Goal: Task Accomplishment & Management: Use online tool/utility

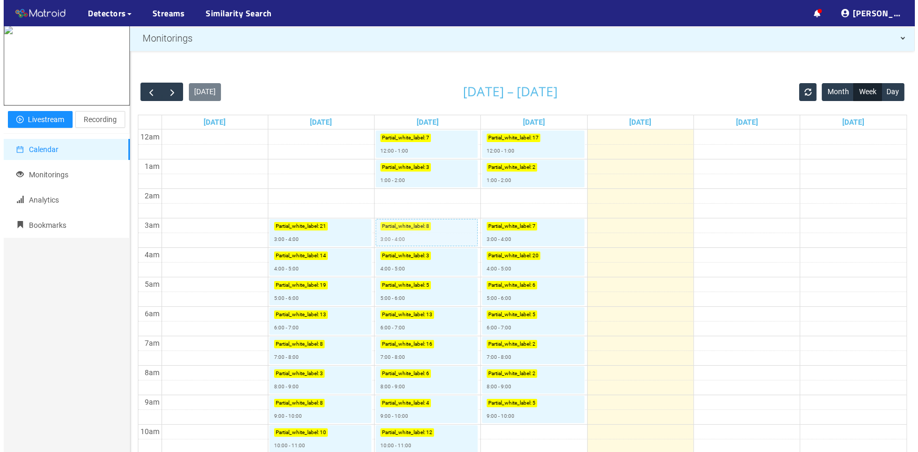
scroll to position [95, 0]
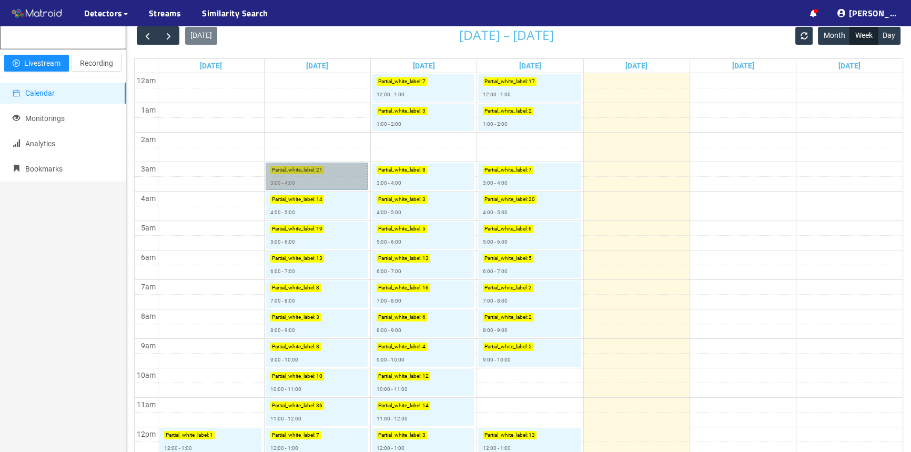
click at [341, 177] on link "Partial_white_label : 21 3:00 - 4:00" at bounding box center [317, 176] width 102 height 27
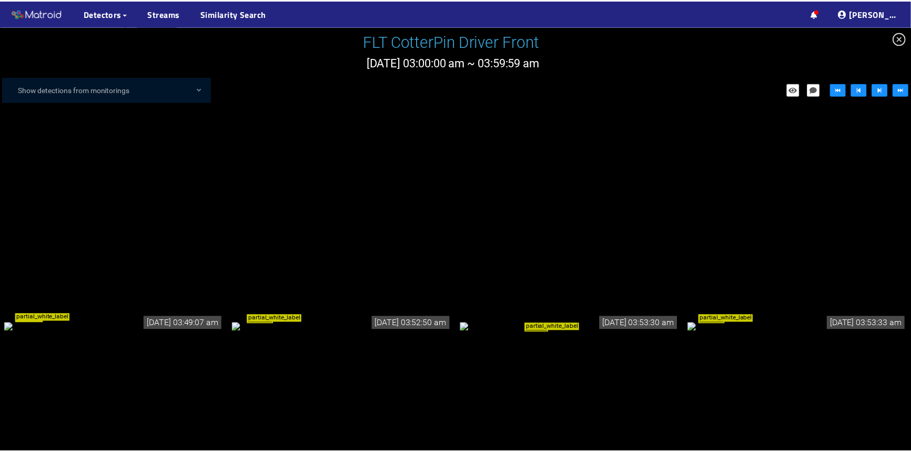
scroll to position [813, 0]
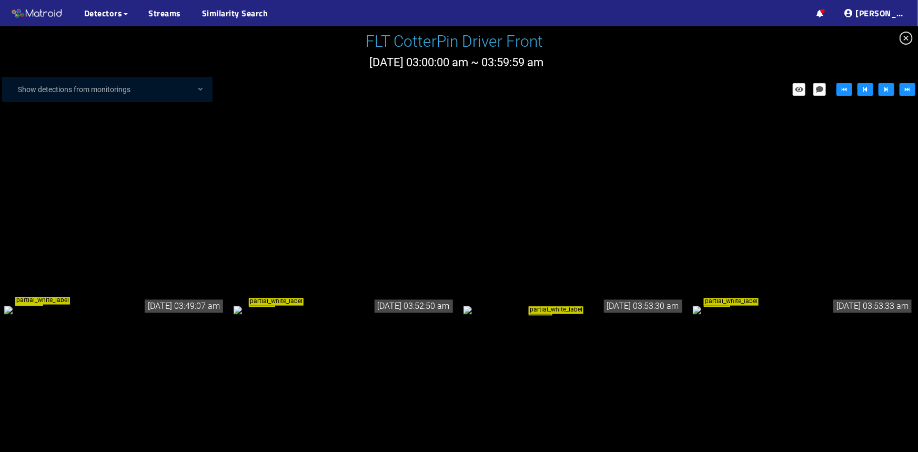
click at [129, 303] on div "partial_white_label" at bounding box center [114, 309] width 221 height 12
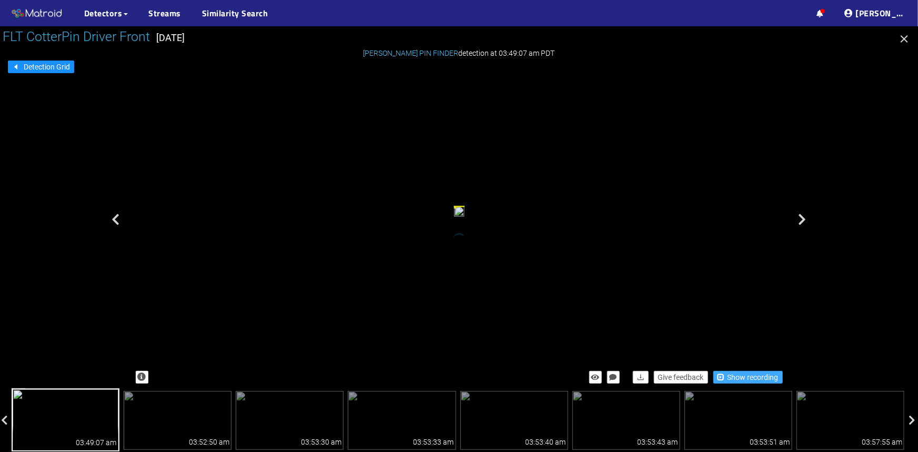
click at [761, 379] on span "Show recording" at bounding box center [752, 377] width 51 height 12
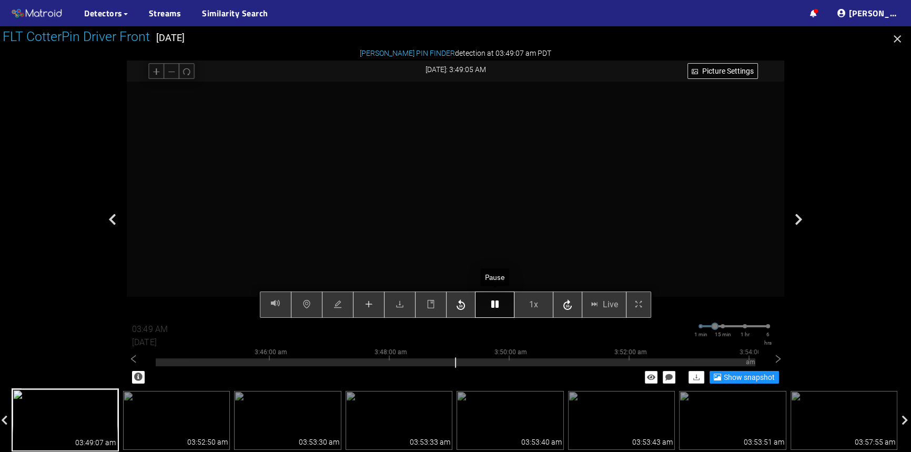
click at [498, 308] on icon "button" at bounding box center [494, 304] width 7 height 8
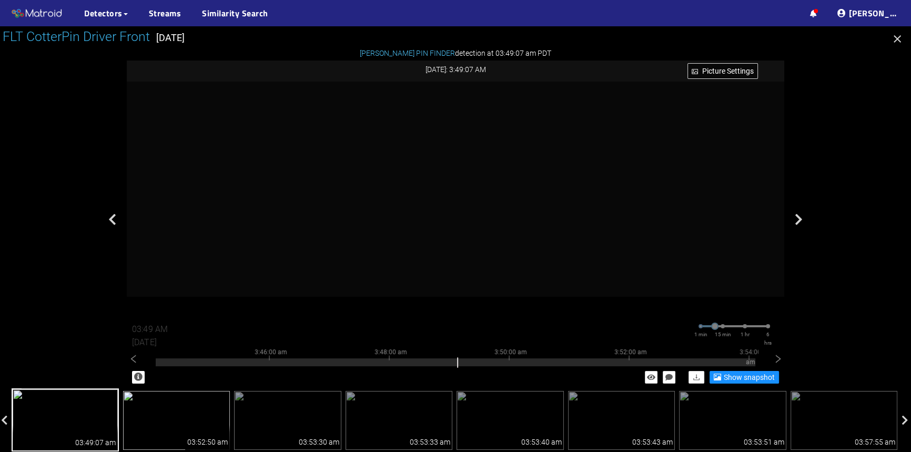
click at [143, 418] on img at bounding box center [176, 420] width 107 height 59
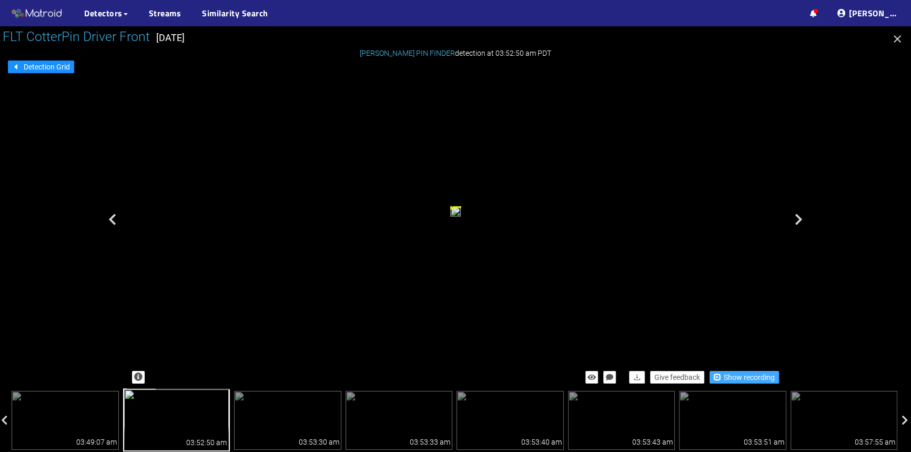
click at [737, 377] on span "Show recording" at bounding box center [749, 377] width 51 height 12
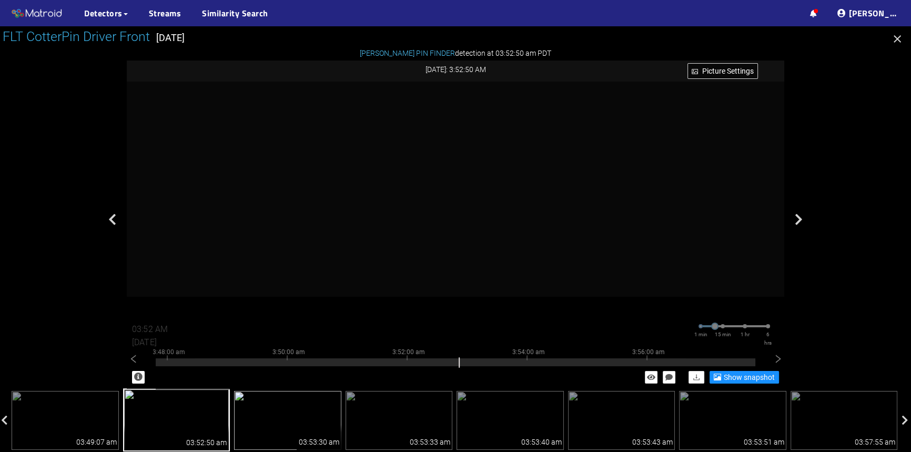
click at [299, 427] on div "03:53:30 am" at bounding box center [319, 436] width 45 height 25
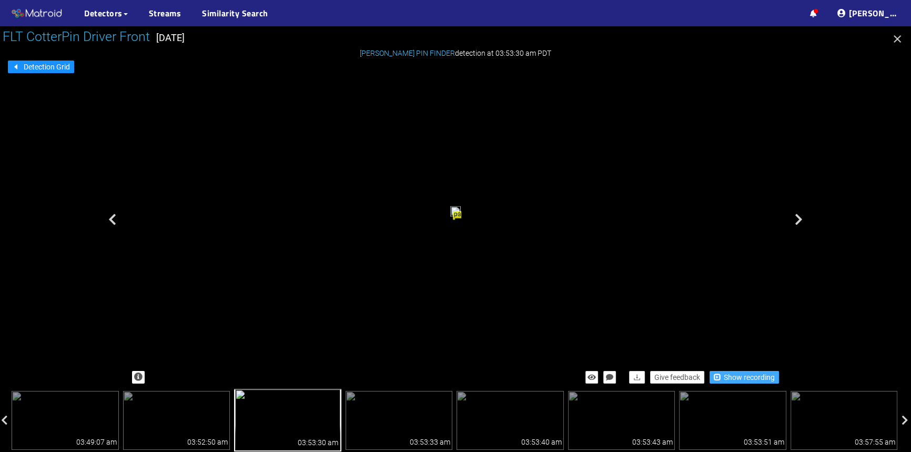
click at [732, 377] on span "Show recording" at bounding box center [749, 377] width 51 height 12
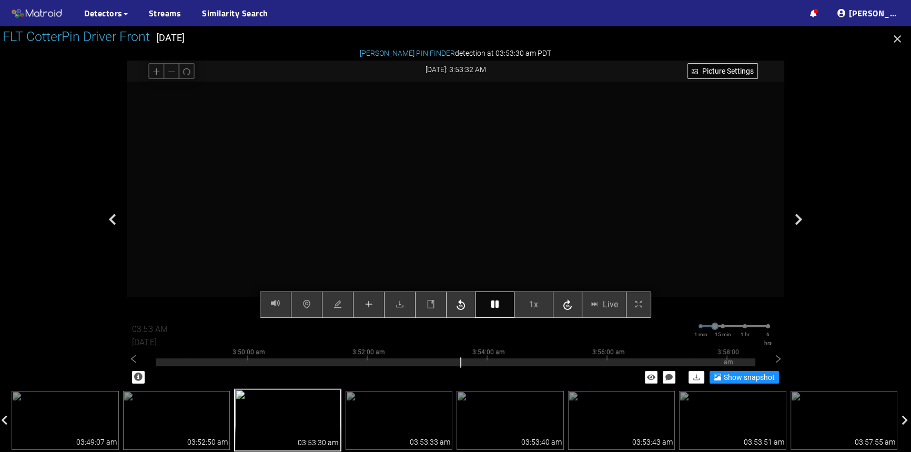
click at [495, 302] on icon "button" at bounding box center [494, 304] width 7 height 8
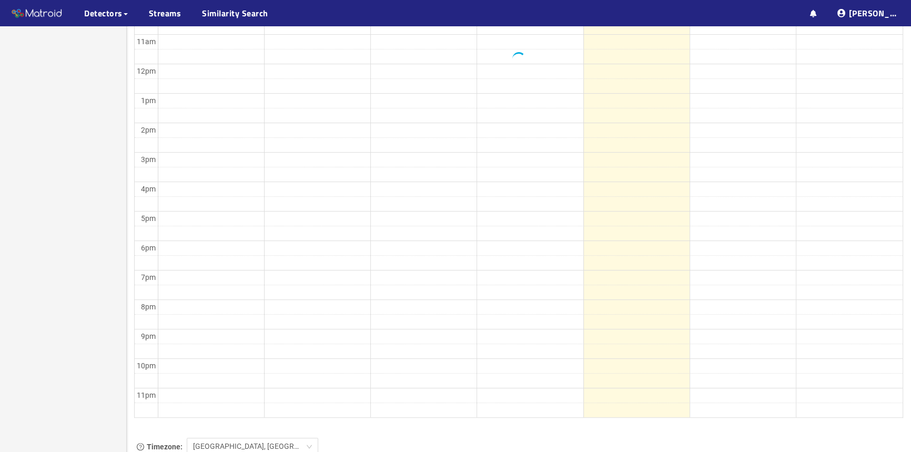
scroll to position [510, 0]
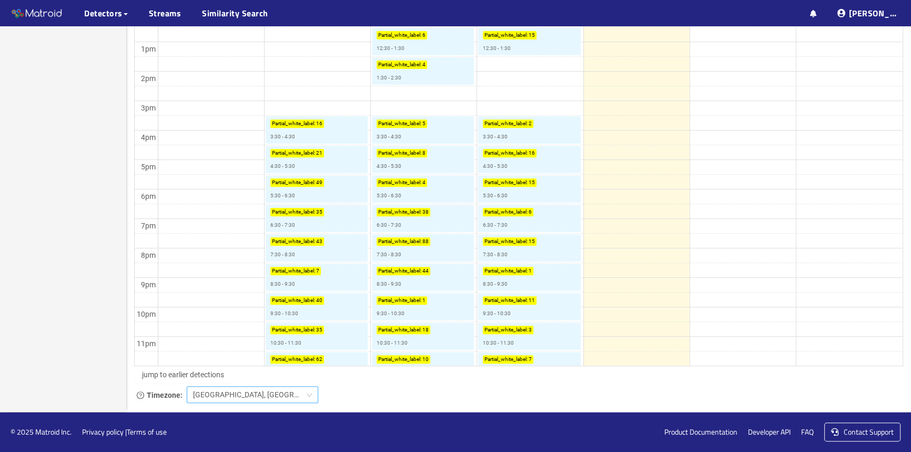
click at [257, 398] on span "Bombay, Calcutta, New Delhi" at bounding box center [252, 395] width 119 height 16
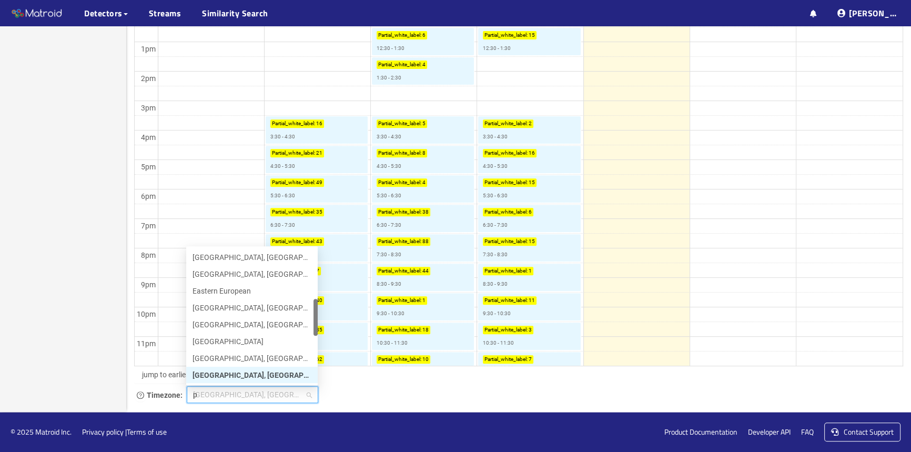
scroll to position [0, 0]
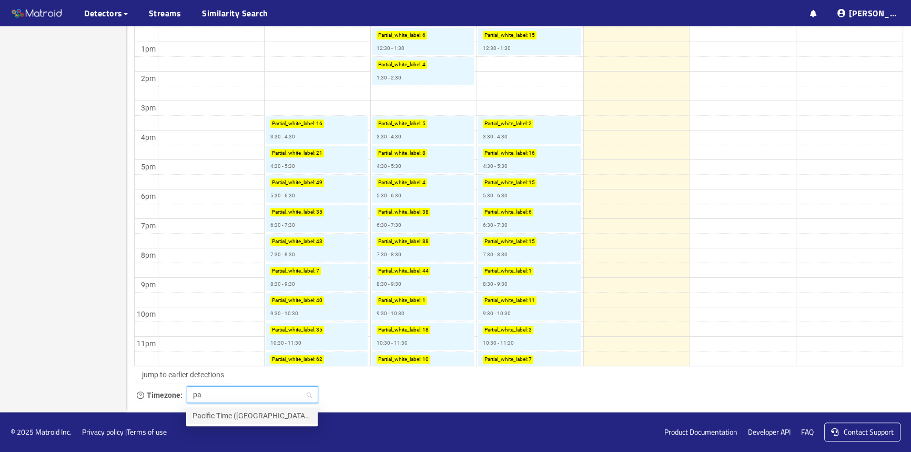
type input "pac"
click at [252, 415] on div "Pacific Time ([GEOGRAPHIC_DATA] & [GEOGRAPHIC_DATA])" at bounding box center [251, 416] width 119 height 12
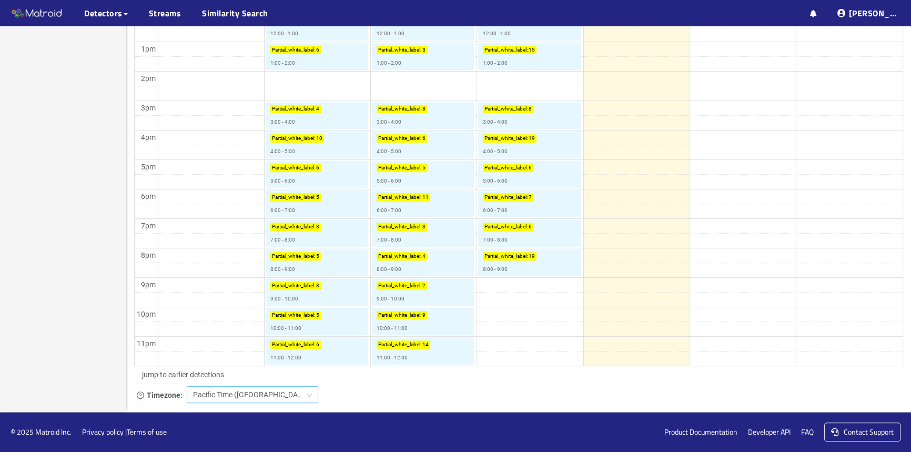
click at [733, 189] on td at bounding box center [530, 196] width 745 height 15
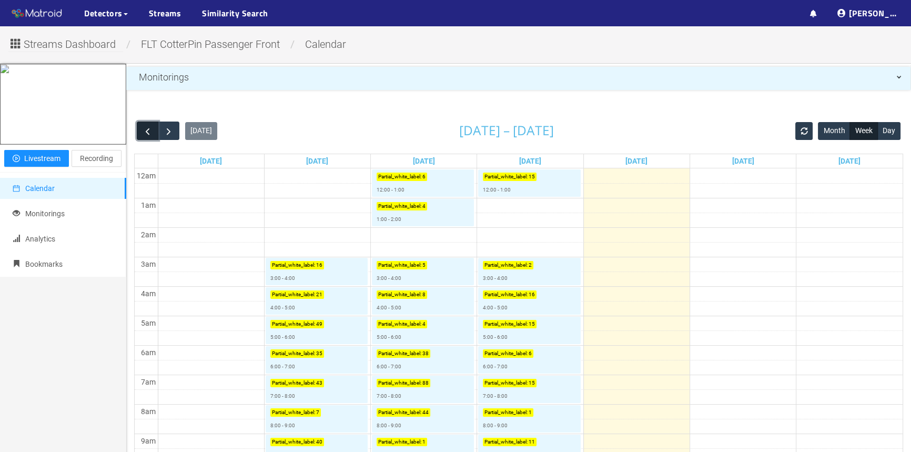
click at [150, 131] on span "button" at bounding box center [147, 131] width 11 height 11
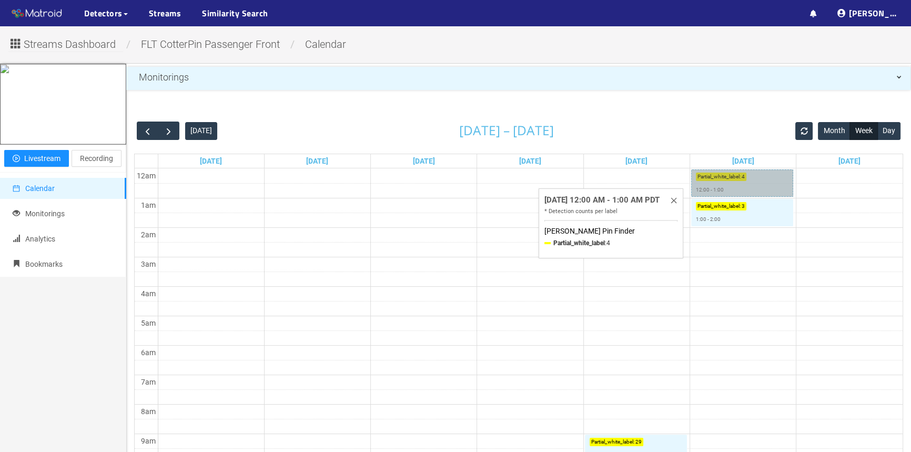
click at [742, 183] on link "Partial_white_label : 4 12:00 - 1:00" at bounding box center [742, 182] width 102 height 27
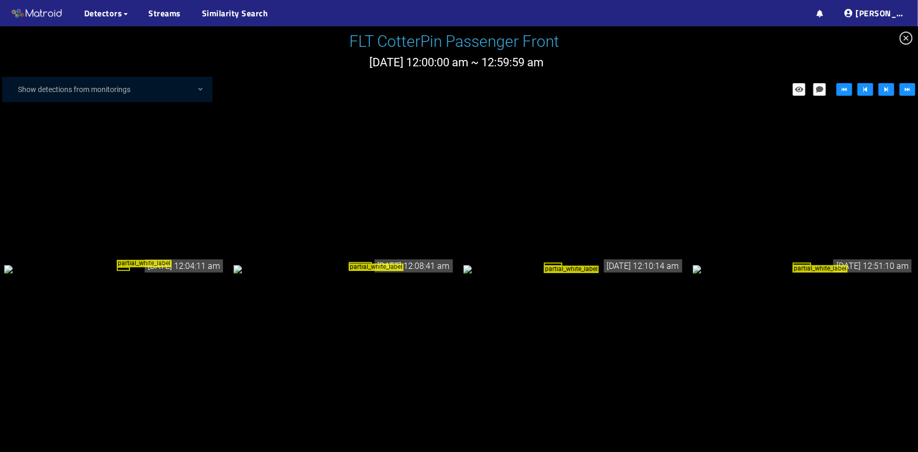
click at [191, 263] on div "partial_white_label" at bounding box center [114, 269] width 221 height 12
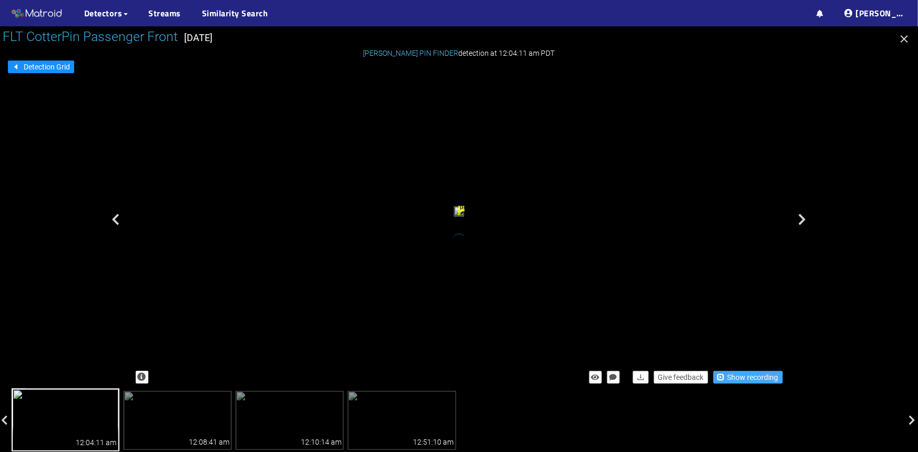
click at [732, 377] on span "Show recording" at bounding box center [752, 377] width 51 height 12
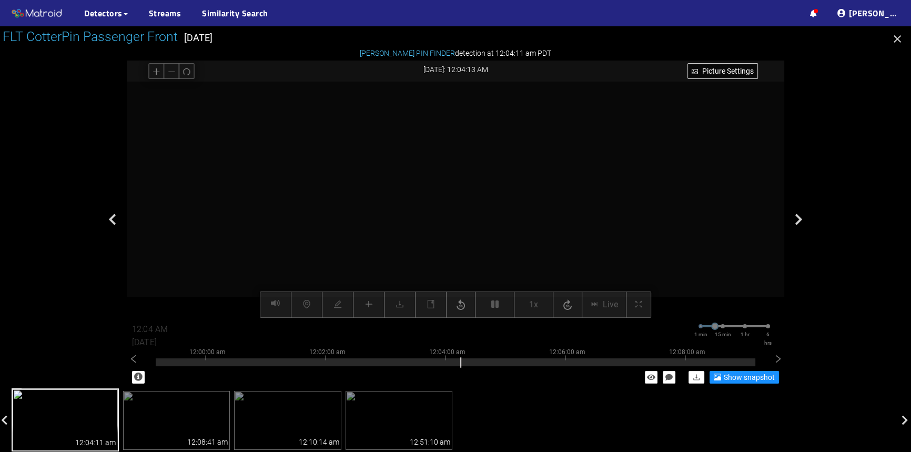
click at [493, 303] on div "Picture Settings 1x Live 12:04 AM 08/08/2025 1 min 15 min 1 hr 6 hrs 11:50:00 p…" at bounding box center [455, 200] width 657 height 236
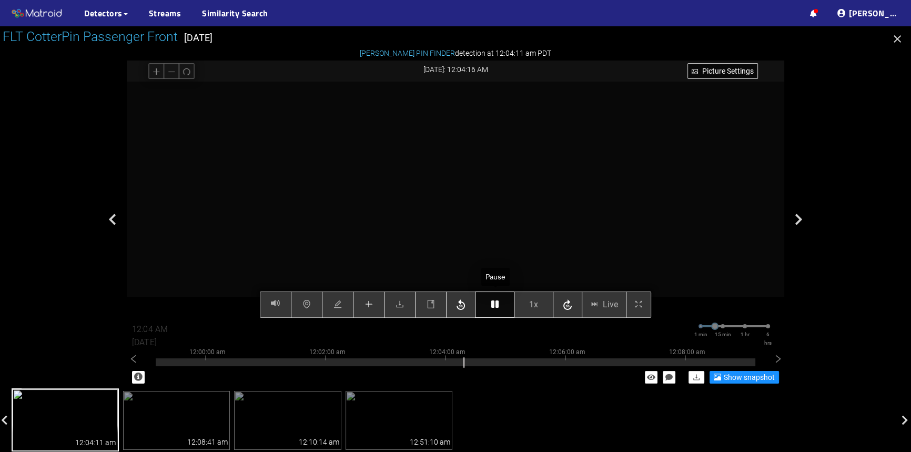
click at [495, 306] on icon "button" at bounding box center [494, 304] width 7 height 8
click at [366, 306] on icon "plus" at bounding box center [368, 304] width 8 height 8
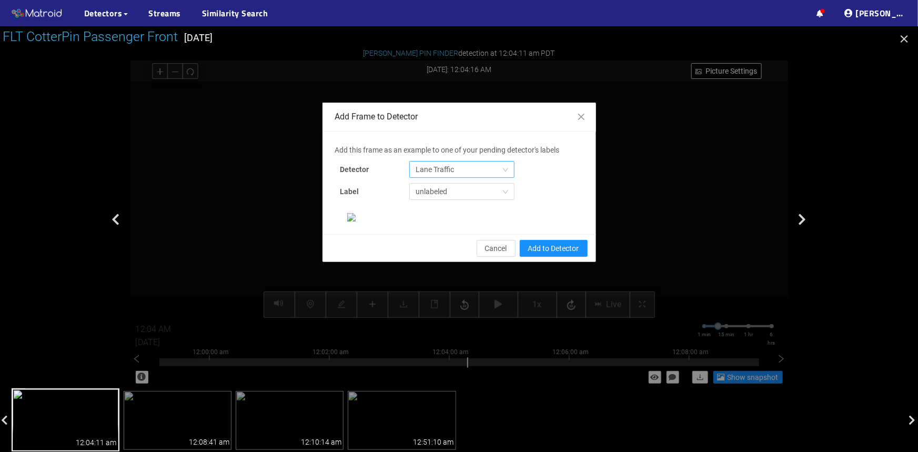
click at [427, 171] on span "Lane Traffic" at bounding box center [461, 169] width 93 height 16
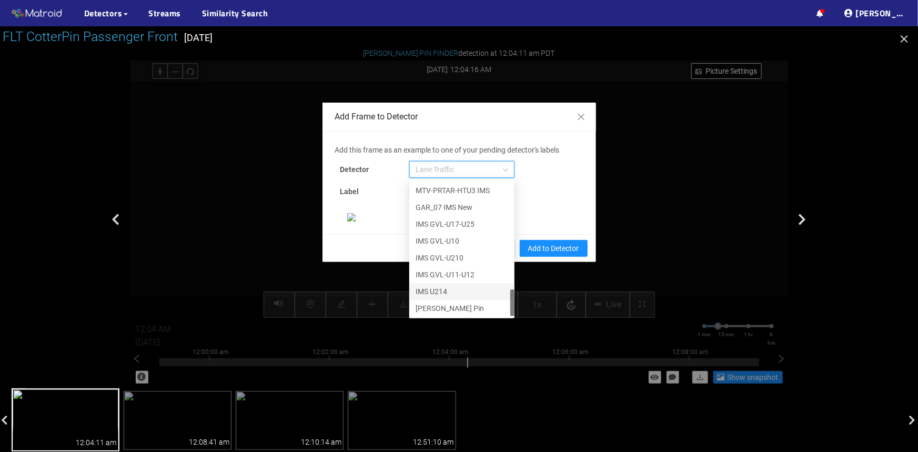
scroll to position [175, 0]
click at [434, 302] on div "[PERSON_NAME] Pin" at bounding box center [461, 308] width 93 height 12
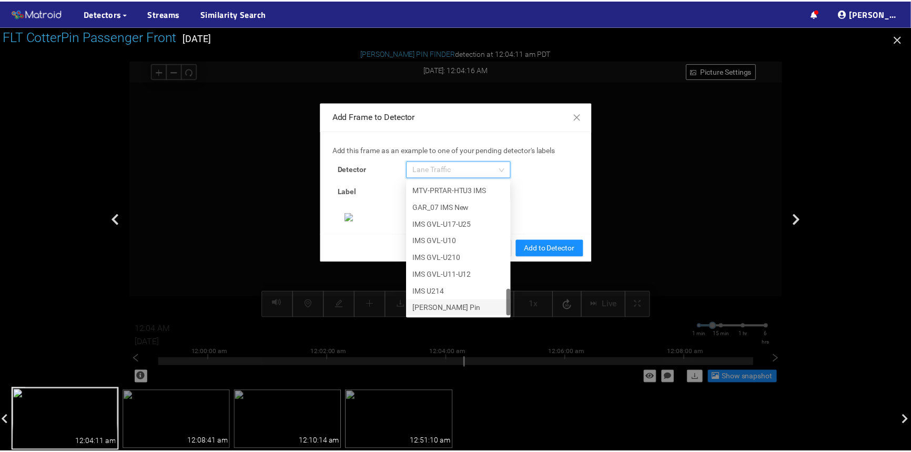
scroll to position [153, 0]
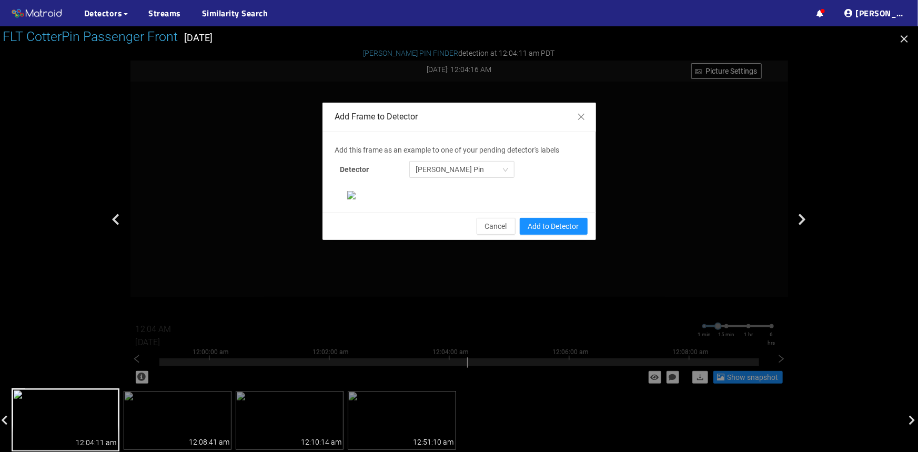
click at [904, 42] on icon "button" at bounding box center [904, 39] width 13 height 13
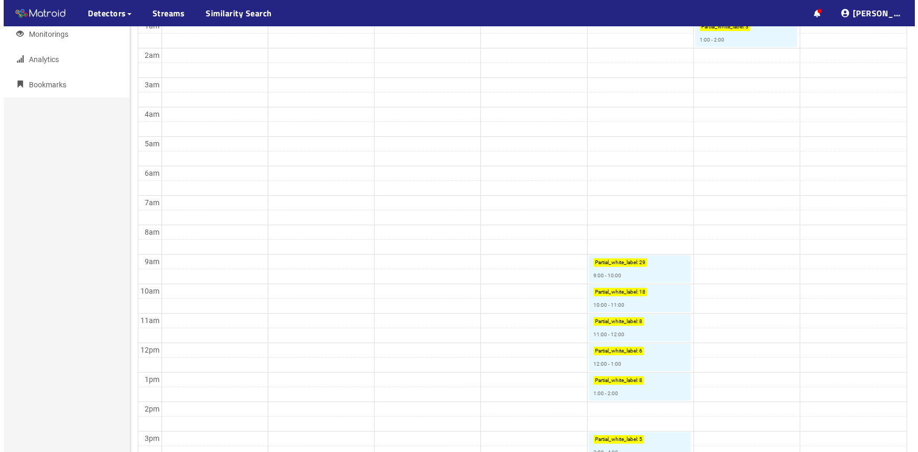
scroll to position [287, 0]
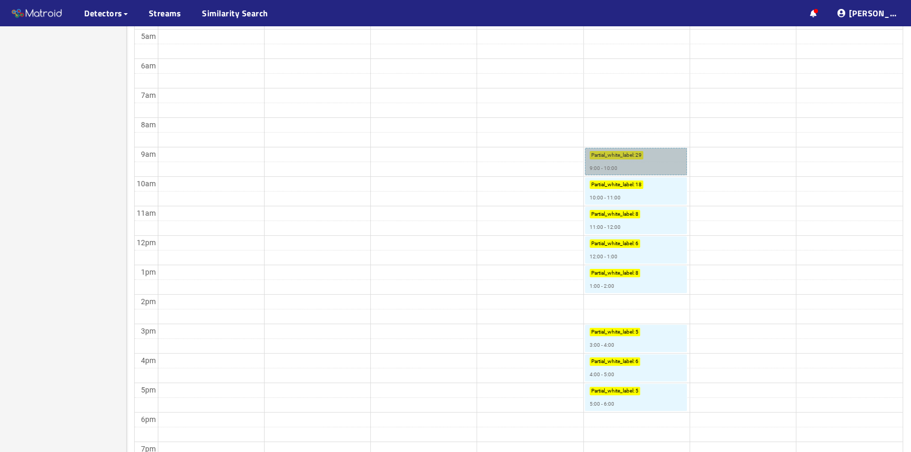
click at [654, 167] on link "Partial_white_label : 29 9:00 - 10:00" at bounding box center [636, 161] width 102 height 27
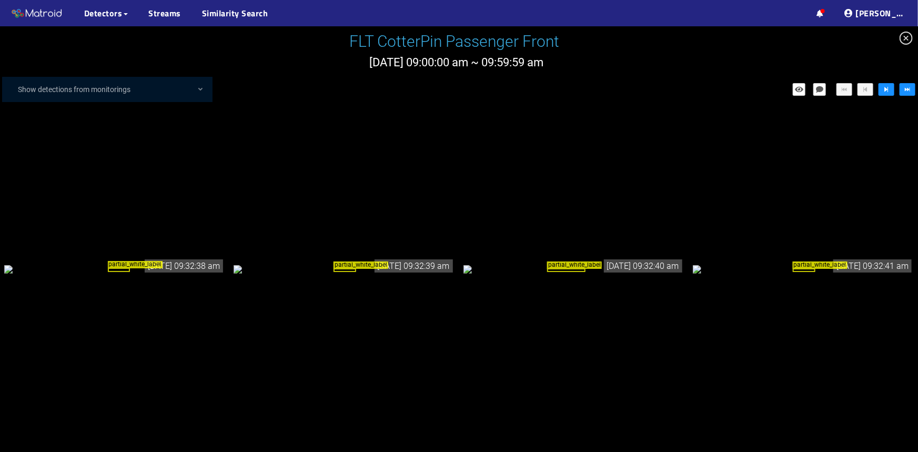
click at [121, 263] on div "partial_white_label" at bounding box center [114, 269] width 221 height 12
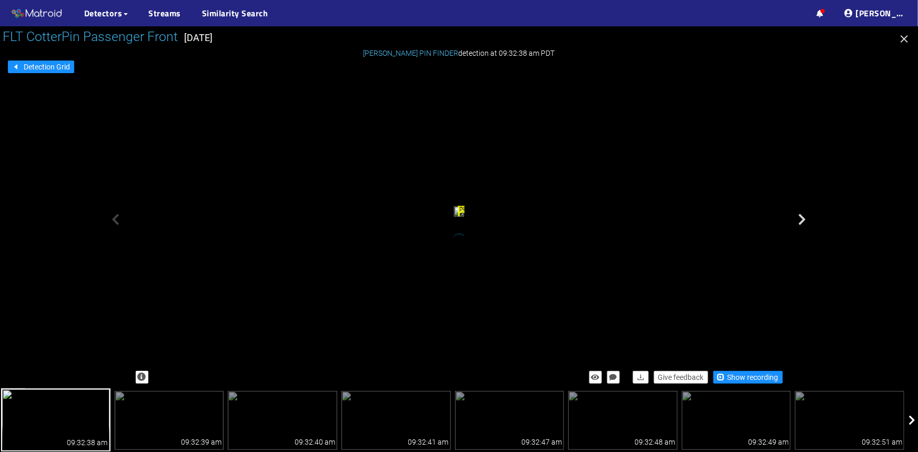
click at [910, 419] on icon at bounding box center [911, 420] width 7 height 11
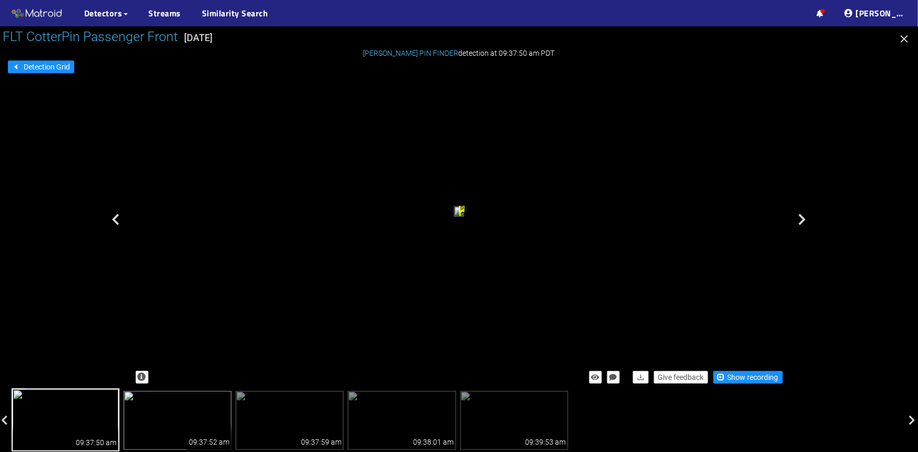
click at [195, 410] on img at bounding box center [178, 420] width 108 height 59
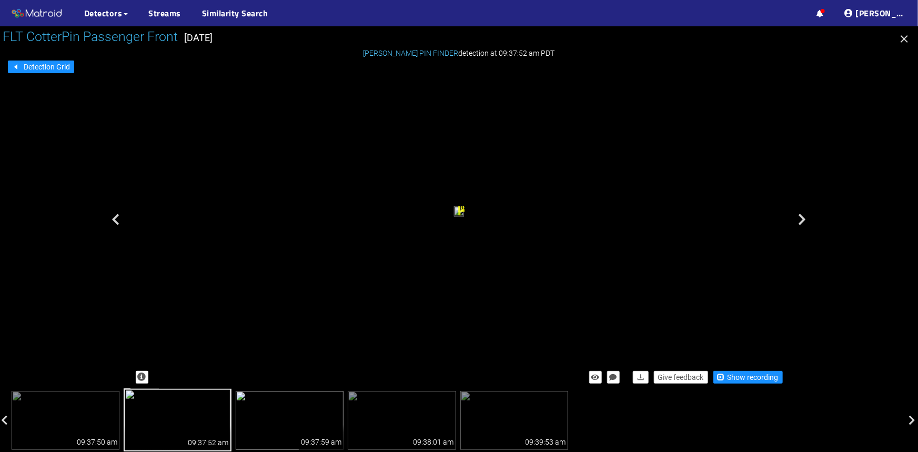
click at [286, 427] on img at bounding box center [290, 420] width 108 height 59
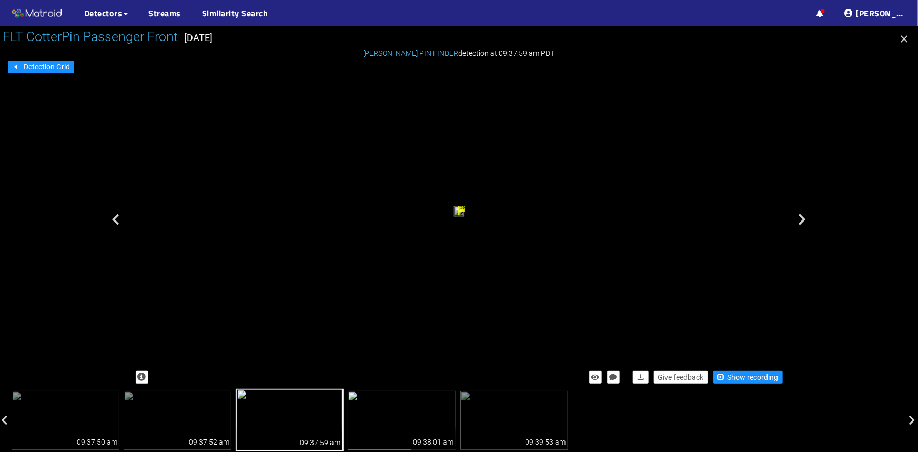
click at [378, 407] on img at bounding box center [402, 420] width 108 height 59
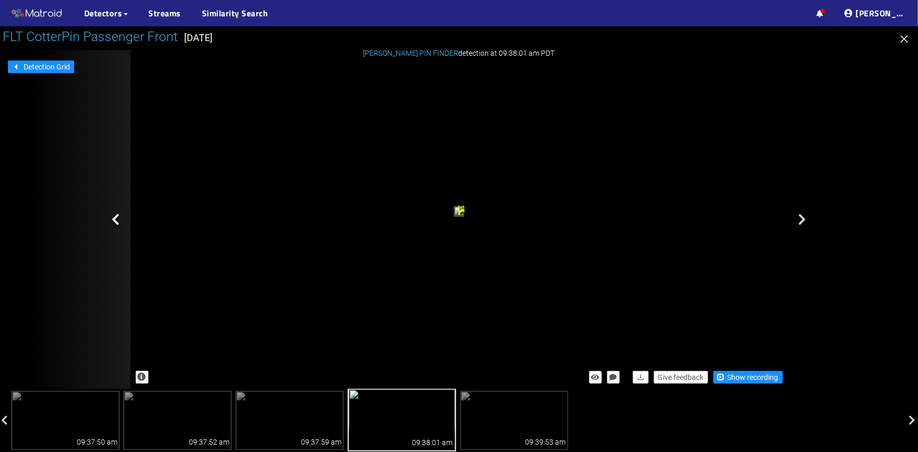
click at [114, 215] on icon at bounding box center [116, 219] width 8 height 13
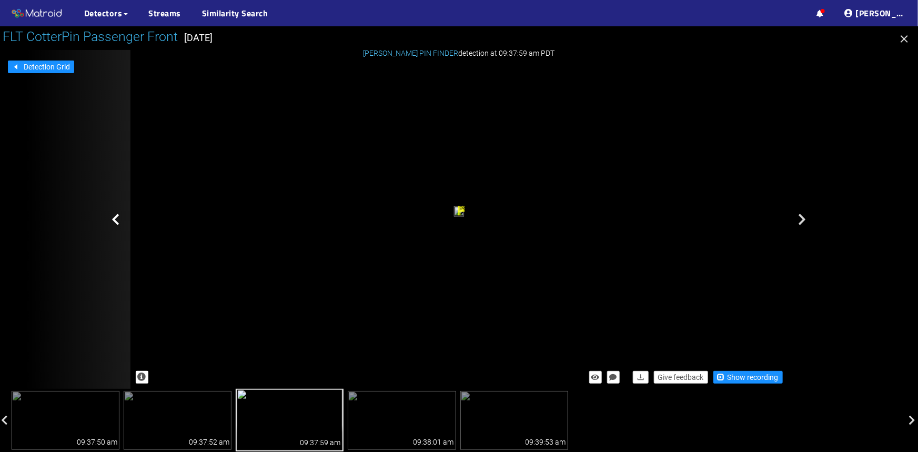
click at [111, 218] on div at bounding box center [77, 219] width 105 height 339
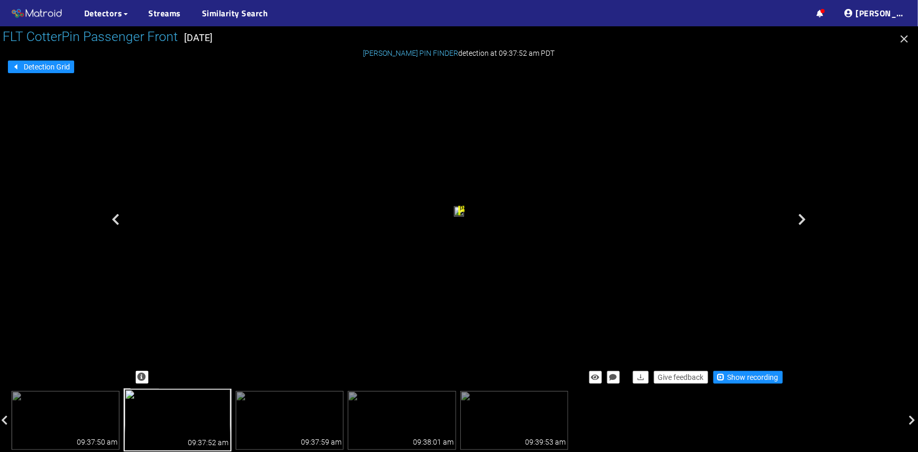
click at [111, 218] on div at bounding box center [77, 219] width 105 height 339
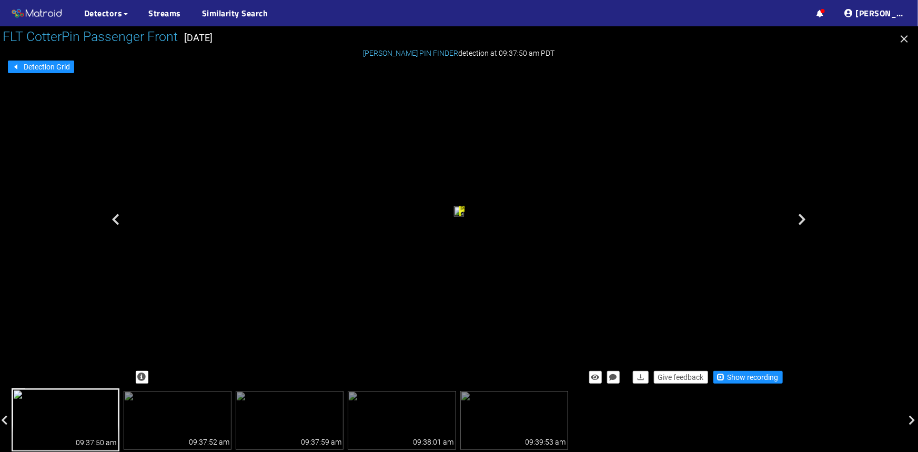
click at [111, 218] on div at bounding box center [77, 219] width 105 height 339
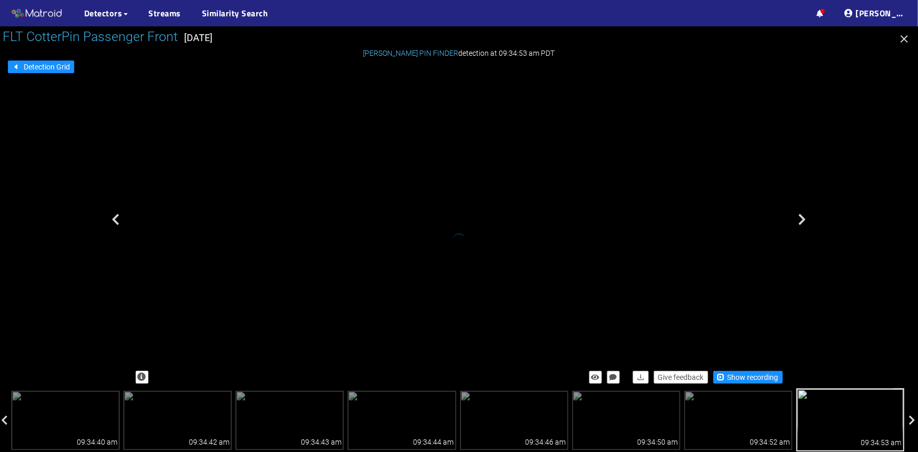
click at [111, 218] on div at bounding box center [77, 219] width 105 height 339
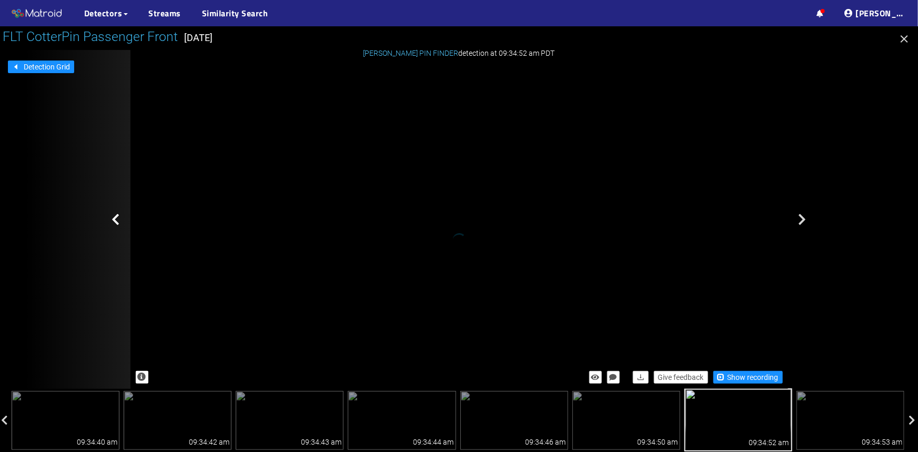
click at [114, 217] on icon at bounding box center [116, 219] width 8 height 13
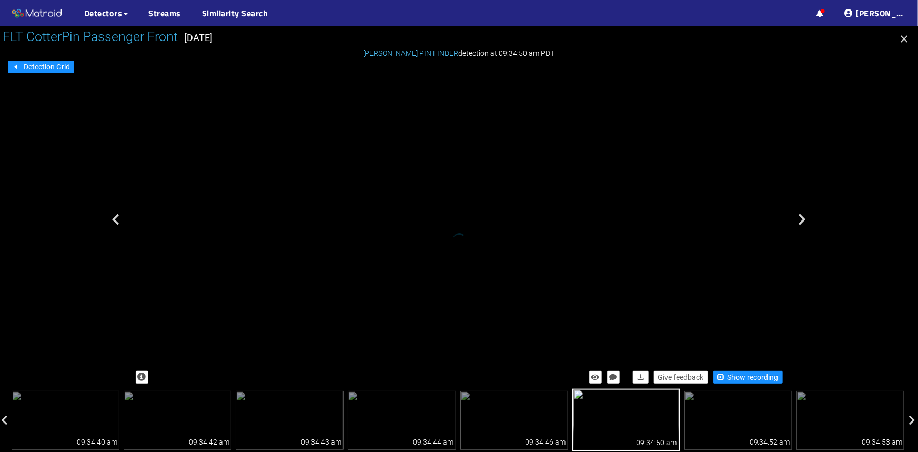
click at [903, 37] on icon "button" at bounding box center [903, 38] width 7 height 7
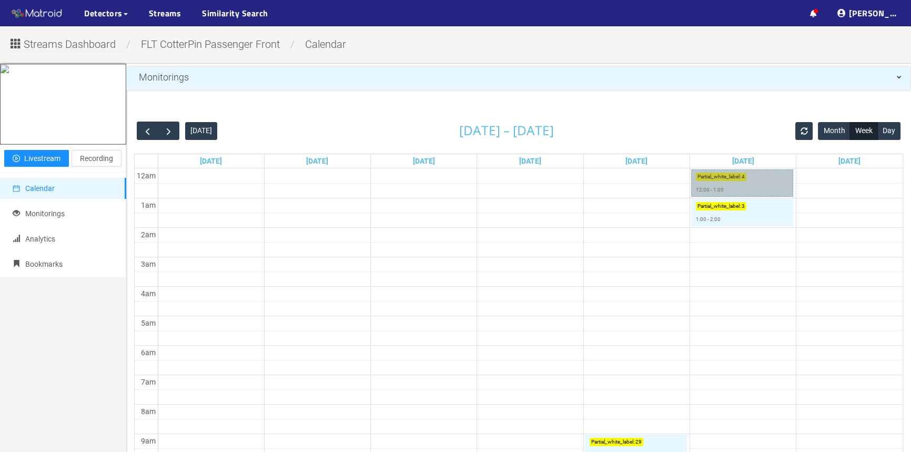
click at [757, 196] on link "Partial_white_label : 4 12:00 - 1:00" at bounding box center [742, 182] width 102 height 27
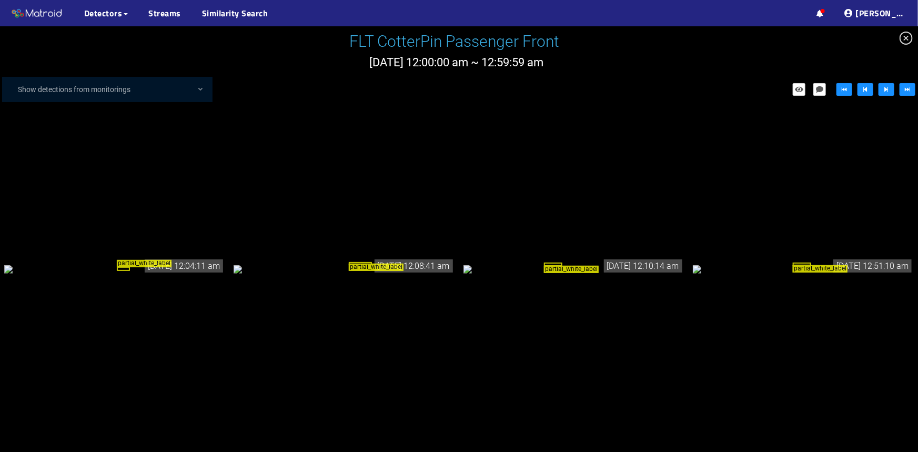
click at [155, 275] on div "partial_white_label" at bounding box center [114, 269] width 221 height 12
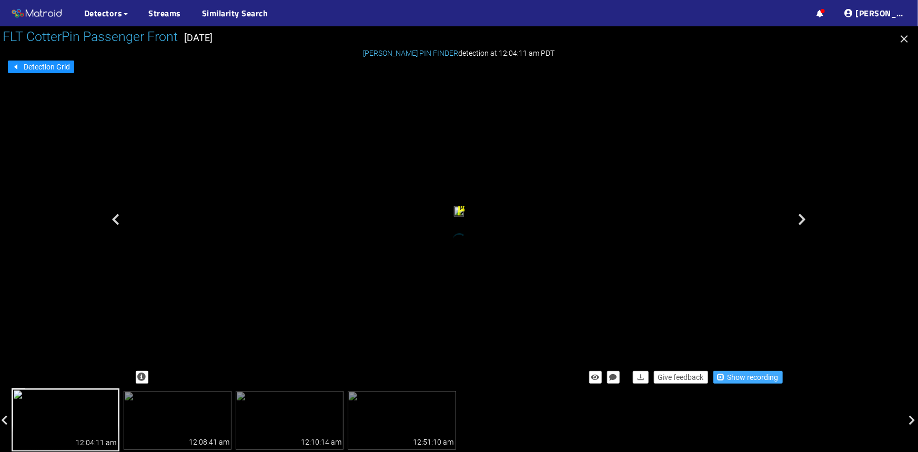
click at [735, 379] on span "Show recording" at bounding box center [752, 377] width 51 height 12
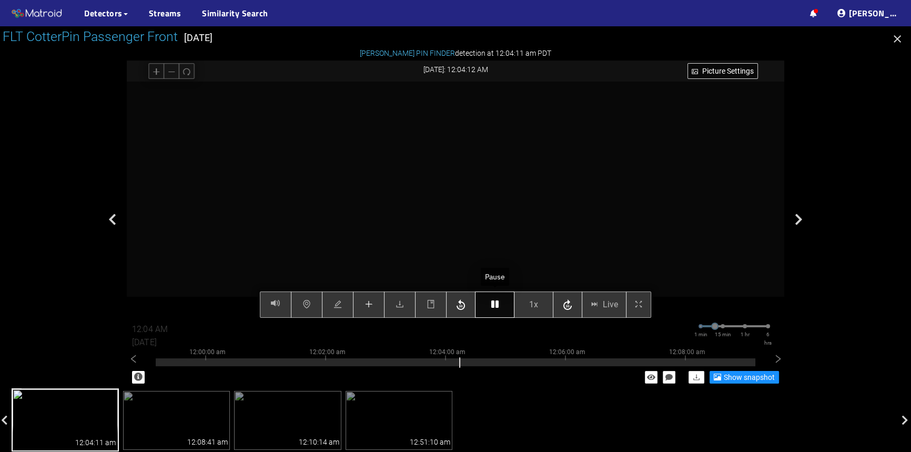
click at [499, 308] on button "button" at bounding box center [494, 304] width 39 height 26
click at [368, 305] on icon "plus" at bounding box center [368, 304] width 8 height 8
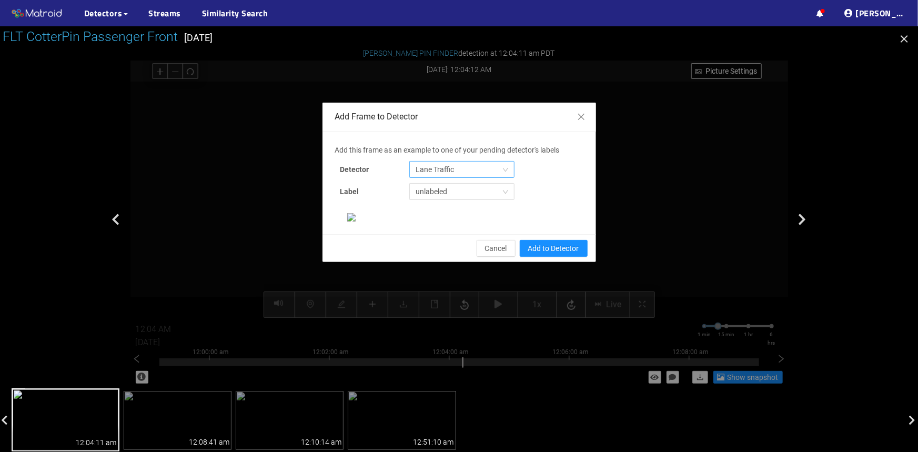
click at [437, 173] on span "Lane Traffic" at bounding box center [461, 169] width 93 height 16
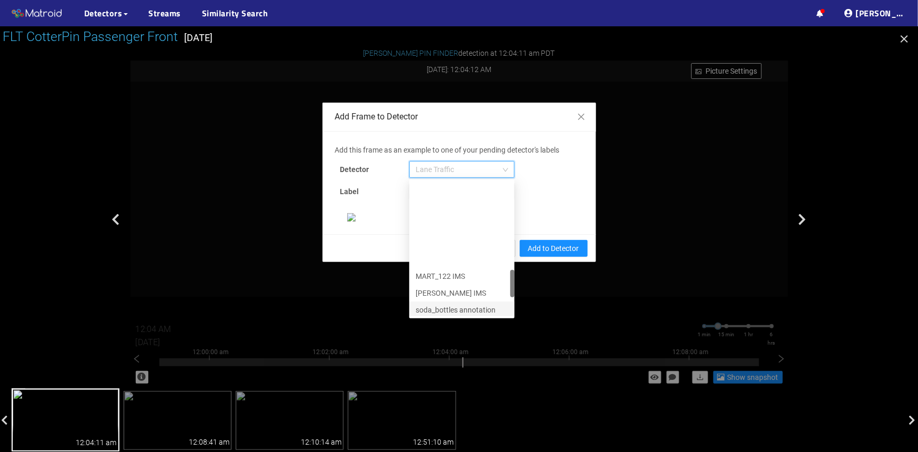
scroll to position [538, 0]
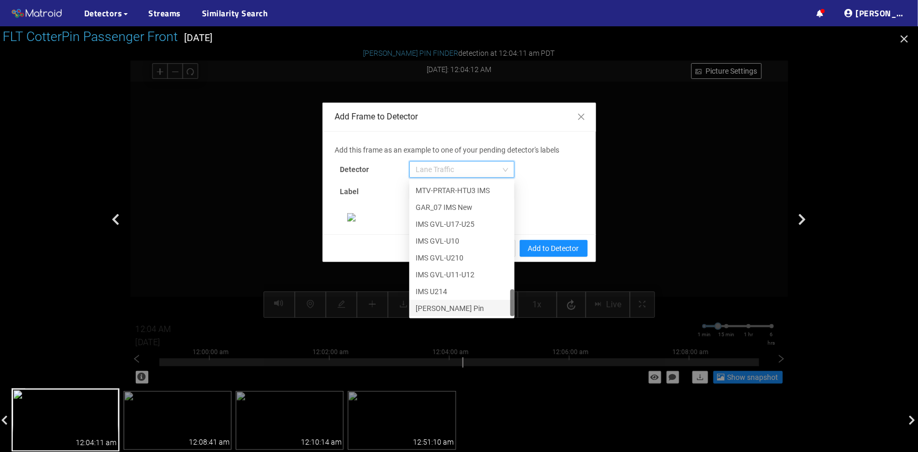
click at [424, 306] on div "[PERSON_NAME] Pin" at bounding box center [461, 308] width 93 height 12
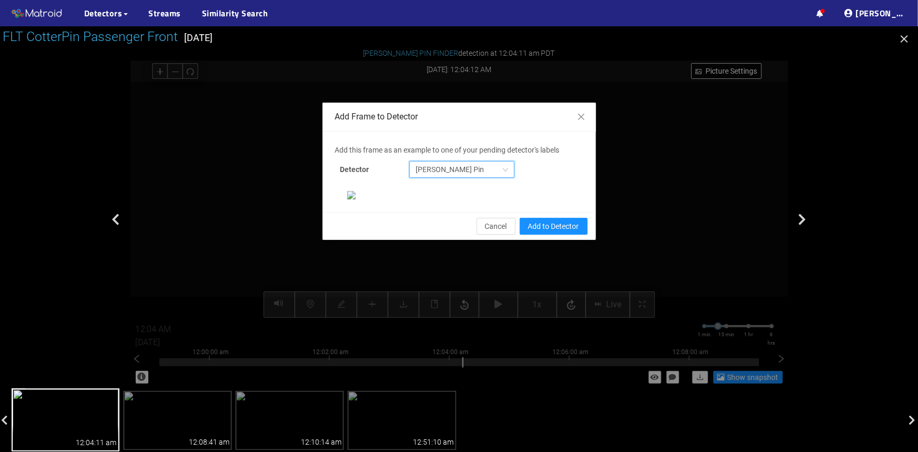
scroll to position [153, 0]
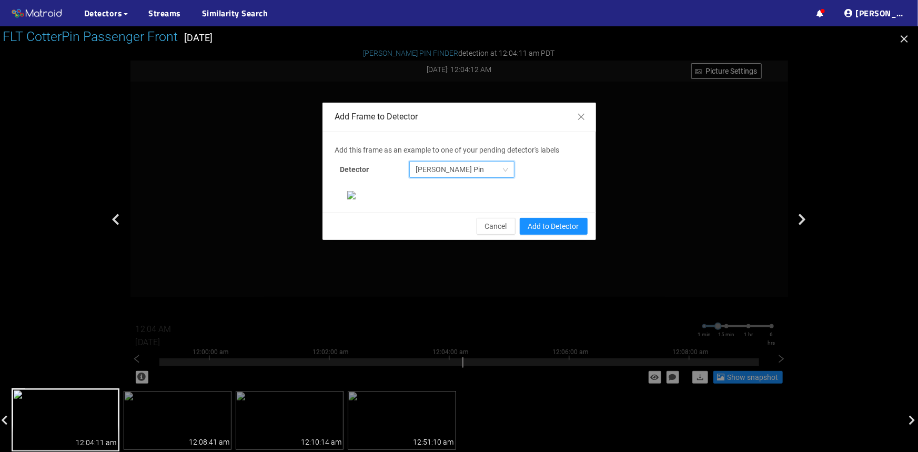
click at [904, 43] on icon "button" at bounding box center [904, 39] width 13 height 13
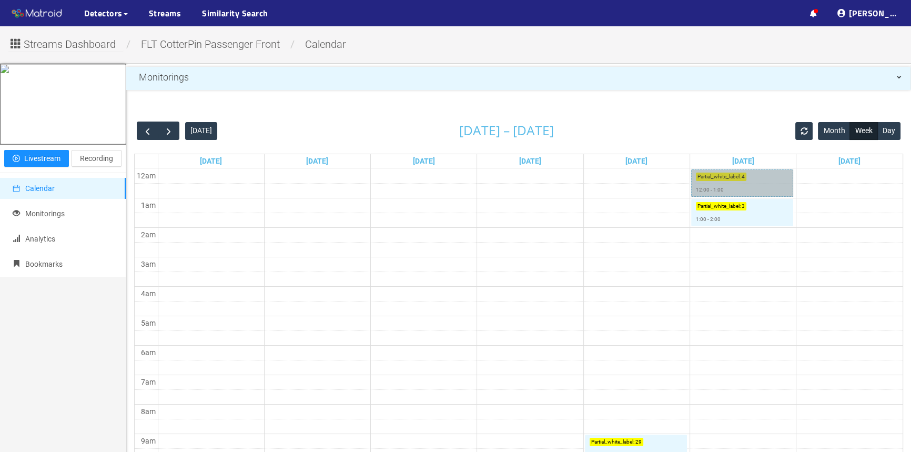
click at [745, 193] on link "Partial_white_label : 4 12:00 - 1:00" at bounding box center [742, 182] width 102 height 27
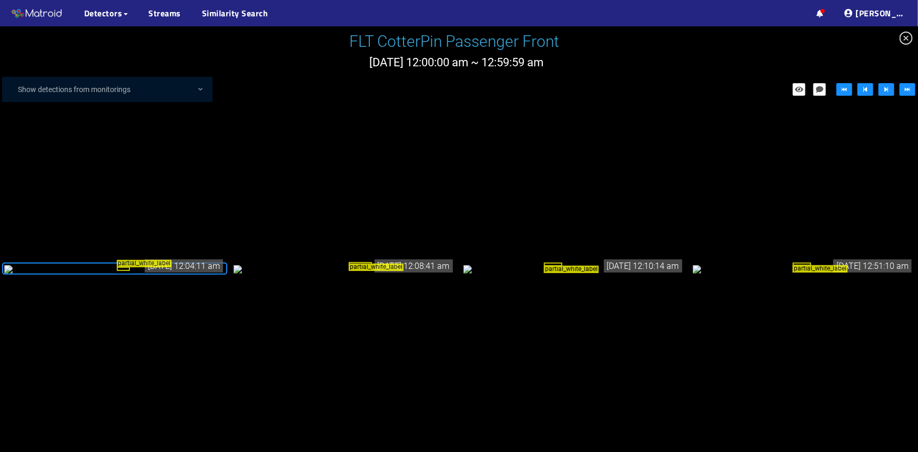
click at [342, 275] on div "partial_white_label" at bounding box center [344, 269] width 221 height 12
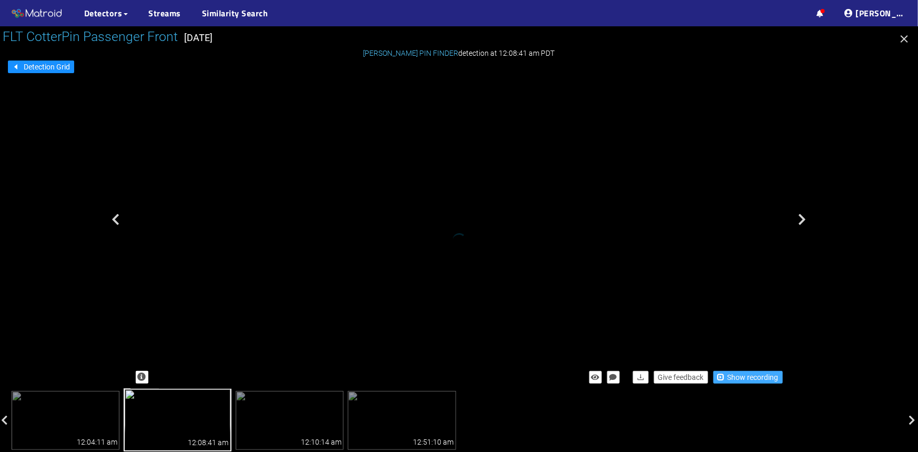
click at [765, 378] on span "Show recording" at bounding box center [752, 377] width 51 height 12
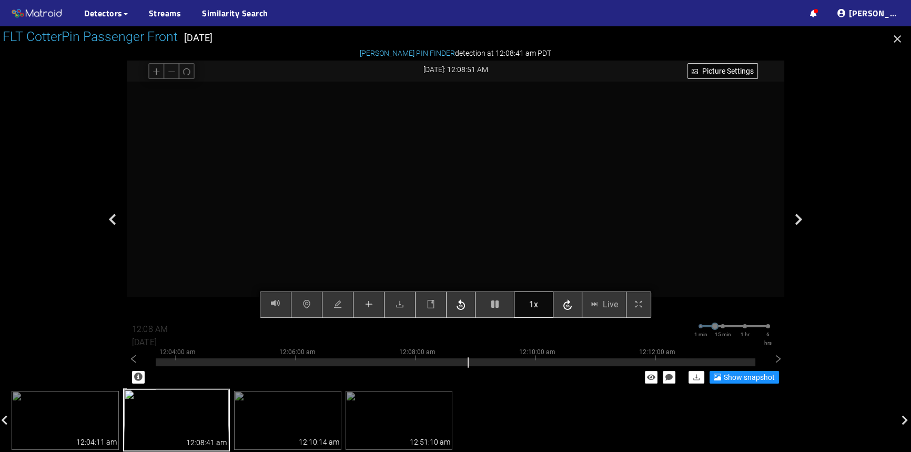
click at [536, 308] on span "1x" at bounding box center [533, 304] width 9 height 13
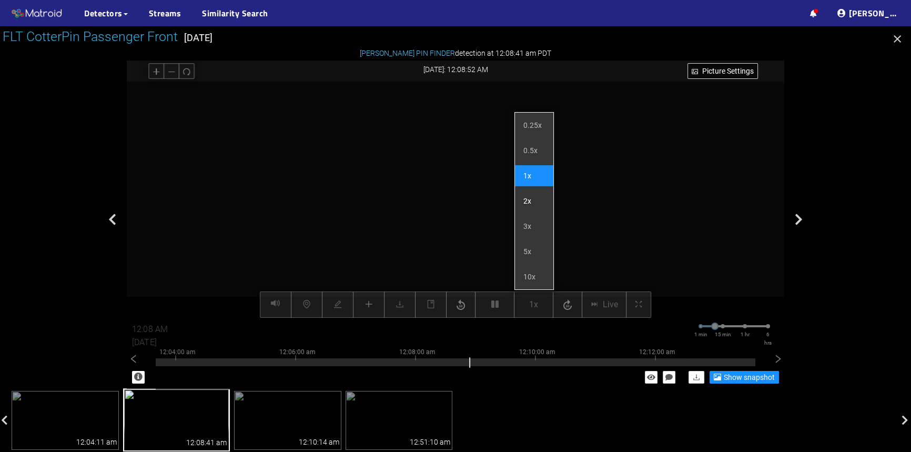
click at [527, 199] on li "2x" at bounding box center [534, 200] width 38 height 21
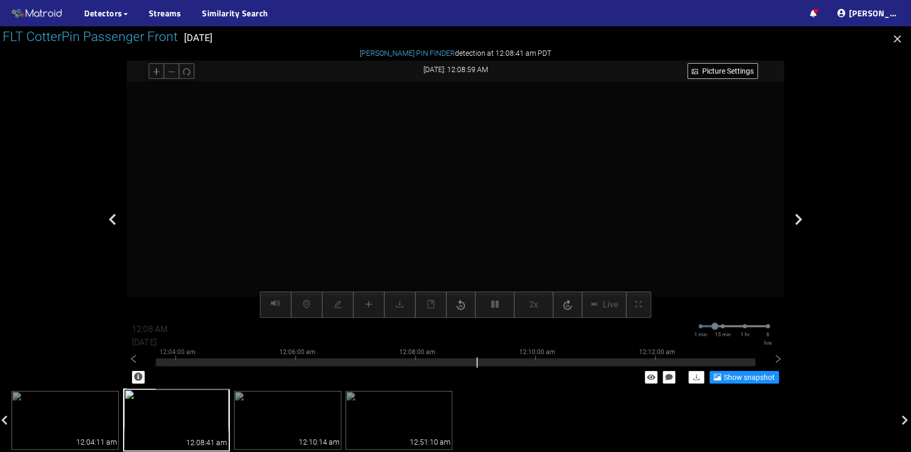
type input "12:09 AM"
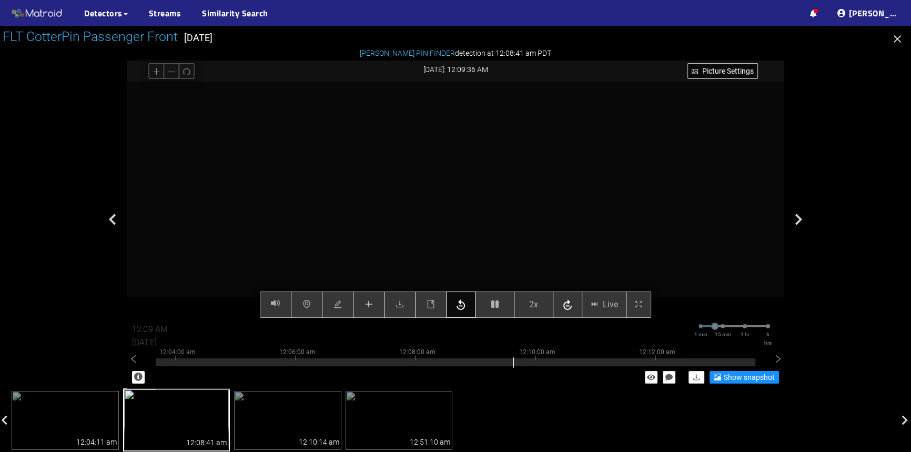
click at [457, 304] on icon "button" at bounding box center [460, 305] width 13 height 16
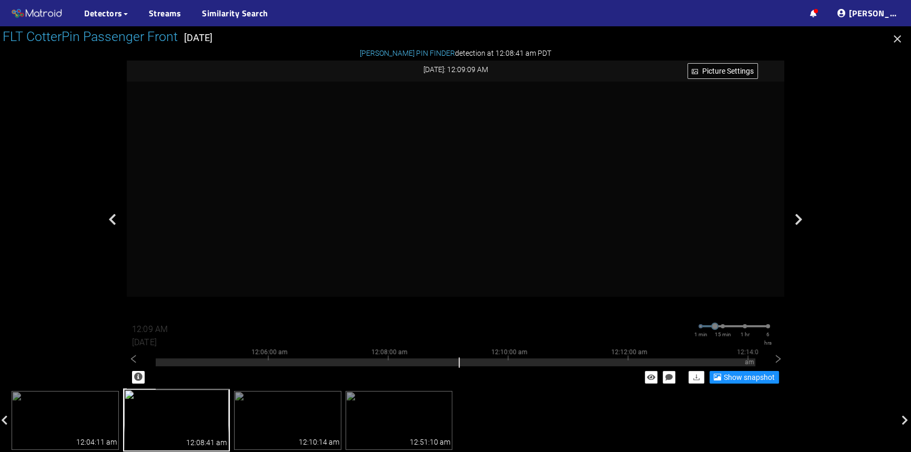
drag, startPoint x: 498, startPoint y: 300, endPoint x: 504, endPoint y: 282, distance: 18.3
click at [498, 300] on div "Picture Settings 2x Live 12:09 AM 08/08/2025 1 min 15 min 1 hr 6 hrs 11:56:00 p…" at bounding box center [455, 200] width 657 height 236
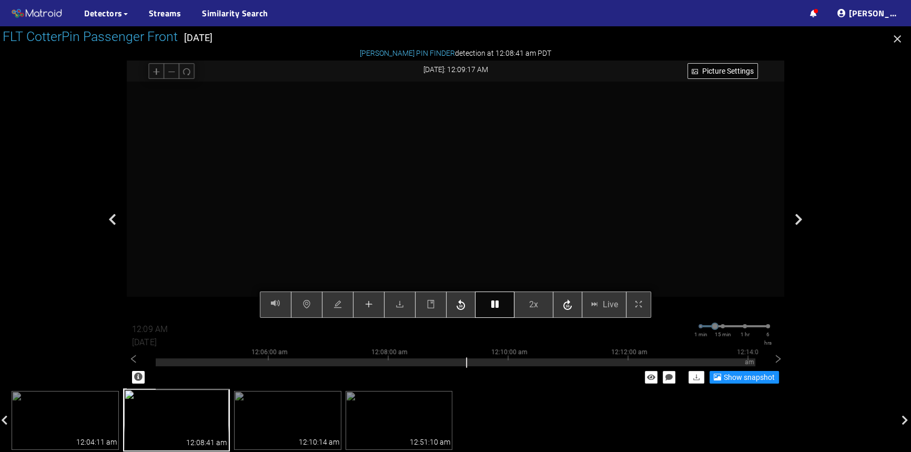
click at [488, 301] on button "button" at bounding box center [494, 304] width 39 height 26
click at [367, 303] on icon "plus" at bounding box center [368, 304] width 8 height 8
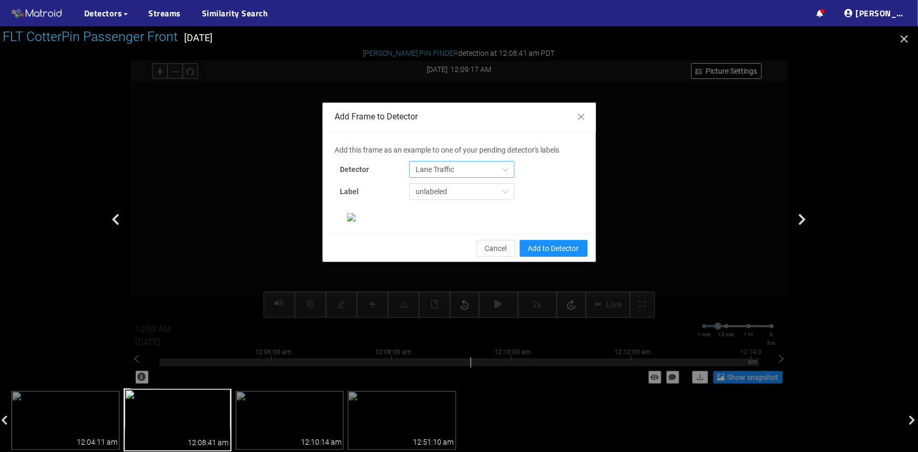
click at [469, 168] on span "Lane Traffic" at bounding box center [461, 169] width 93 height 16
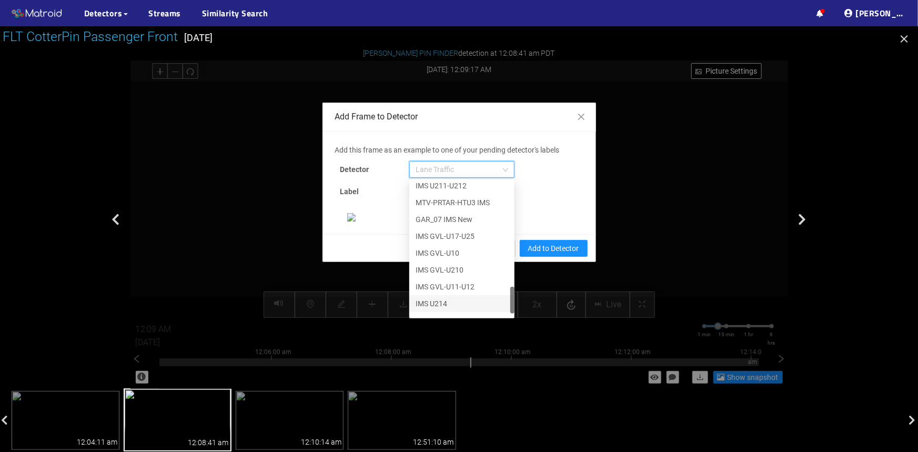
scroll to position [538, 0]
click at [439, 309] on div "[PERSON_NAME] Pin" at bounding box center [461, 308] width 93 height 12
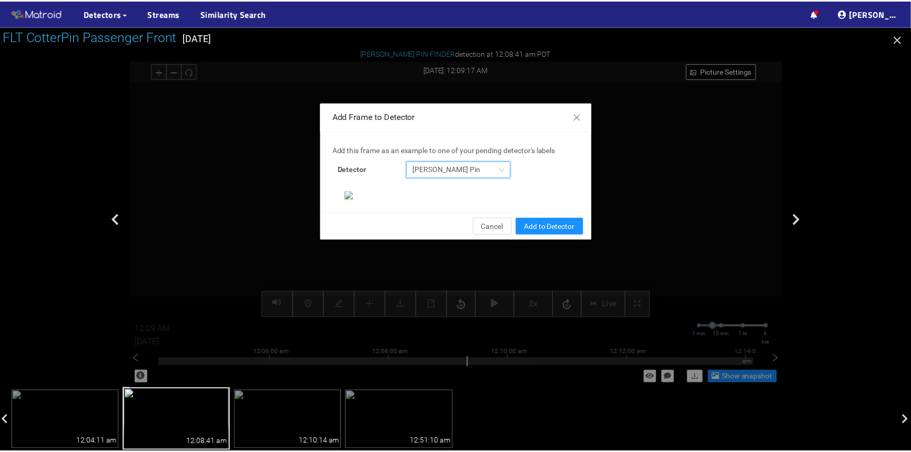
scroll to position [0, 0]
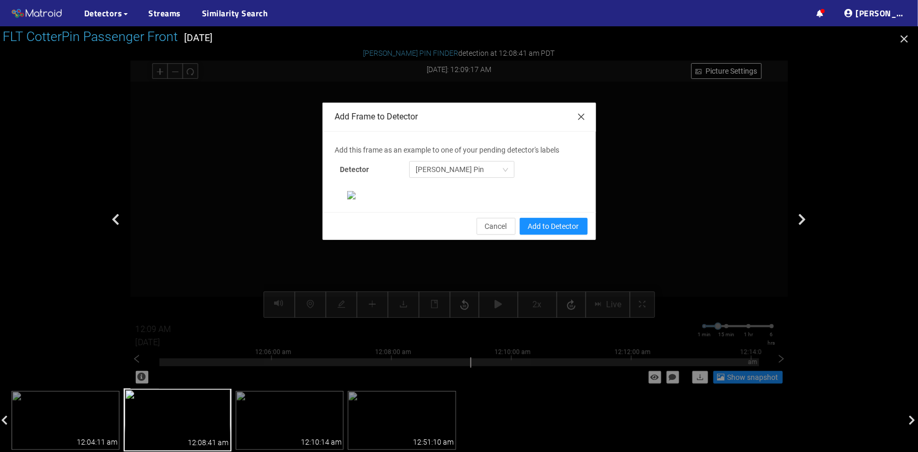
click at [577, 118] on icon "close" at bounding box center [580, 117] width 6 height 6
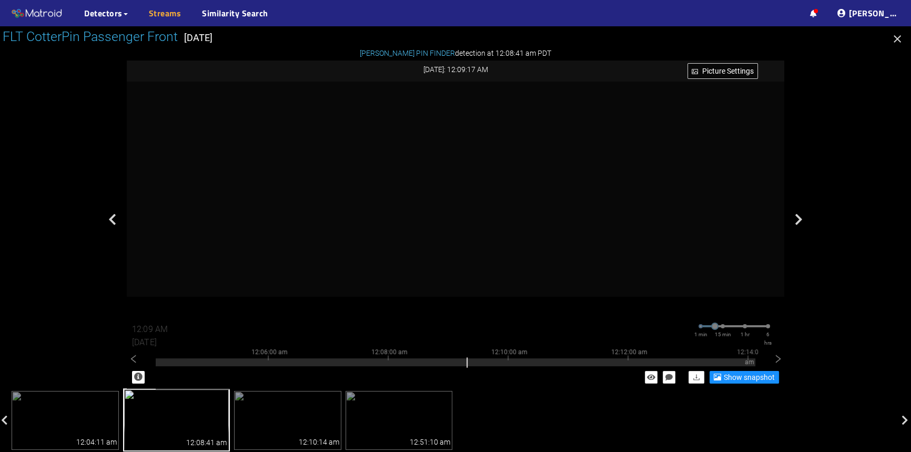
click at [160, 14] on link "Streams" at bounding box center [165, 13] width 33 height 13
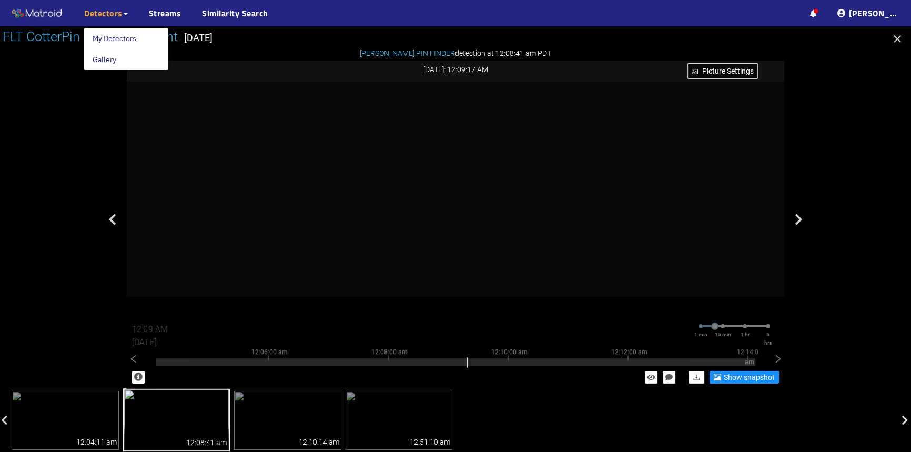
click at [117, 11] on span "Detectors" at bounding box center [103, 13] width 38 height 13
click at [113, 37] on link "My Detectors" at bounding box center [115, 38] width 44 height 21
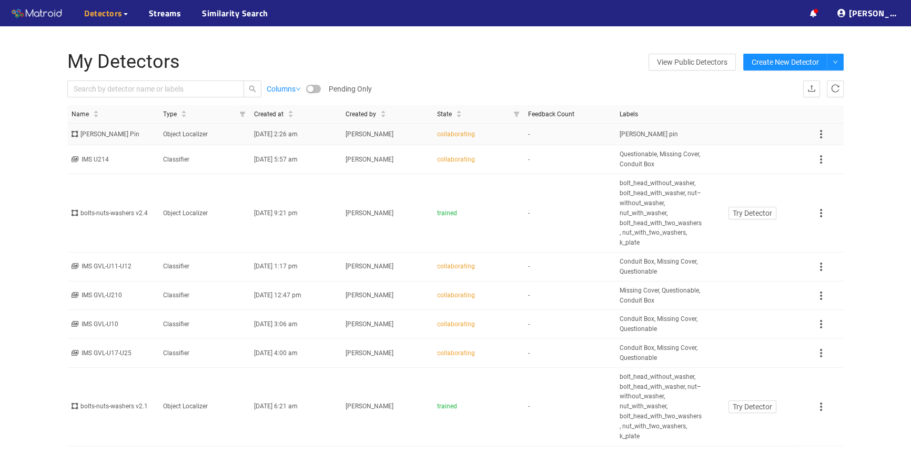
click at [640, 133] on span "[PERSON_NAME] pin" at bounding box center [649, 134] width 58 height 10
